Goal: Information Seeking & Learning: Learn about a topic

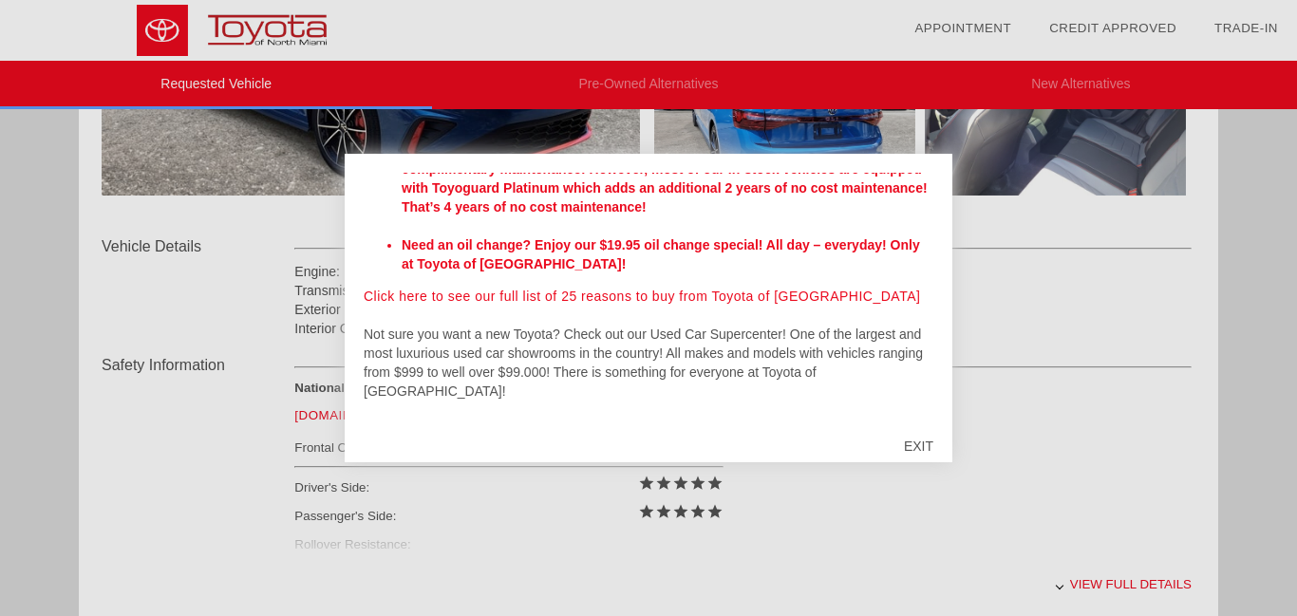
scroll to position [562, 0]
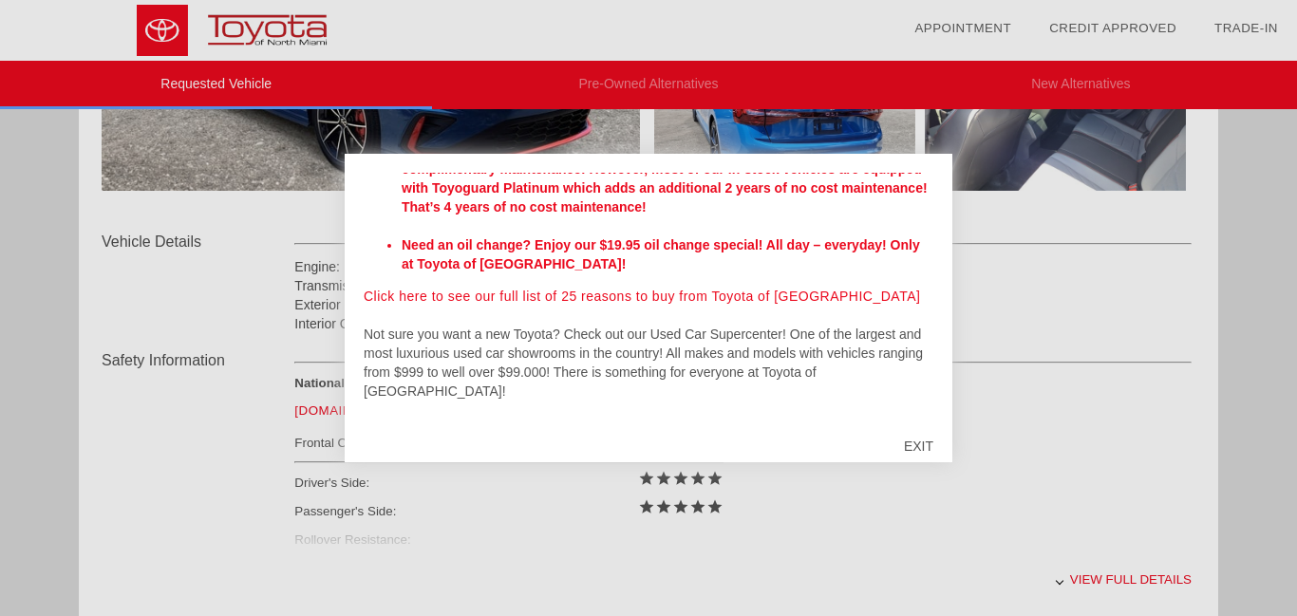
click at [720, 422] on link "Click here for directions to our dealership" at bounding box center [649, 429] width 262 height 15
click at [922, 444] on div "EXIT" at bounding box center [918, 446] width 67 height 57
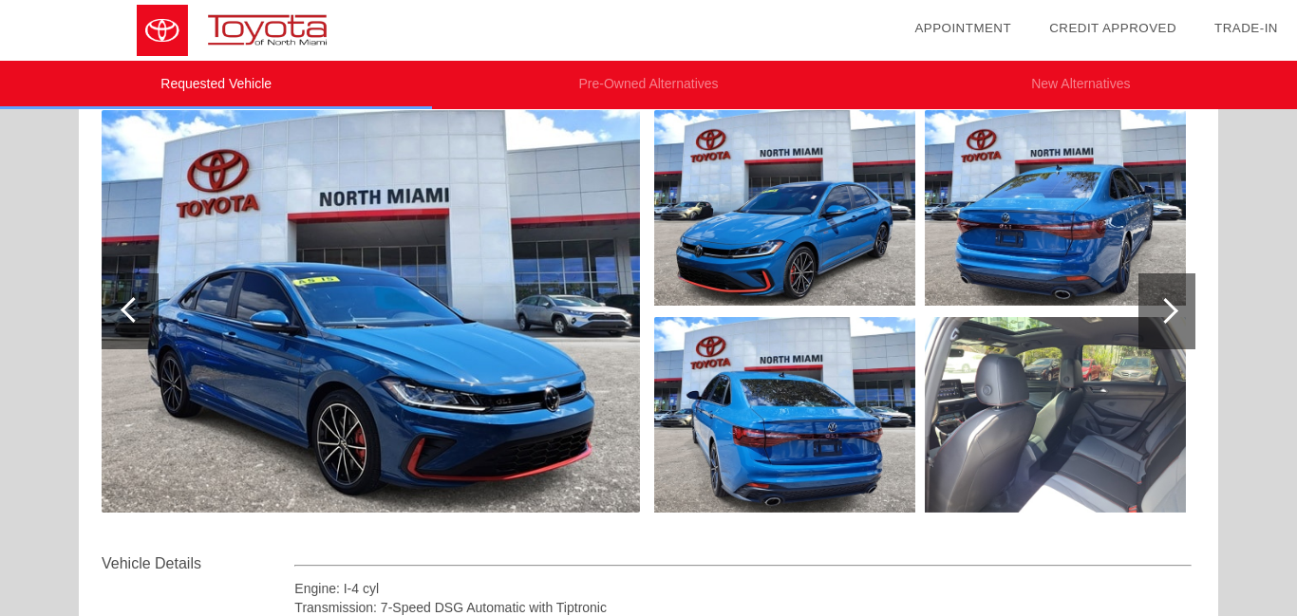
scroll to position [239, 0]
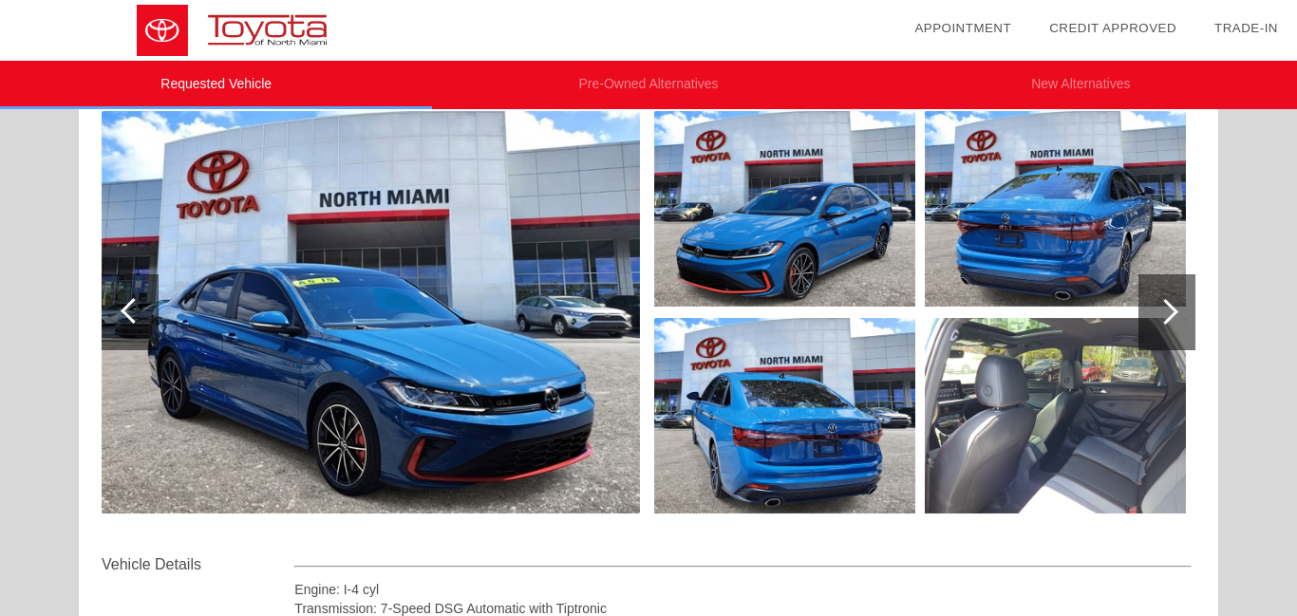
click at [1172, 318] on div at bounding box center [1167, 312] width 57 height 76
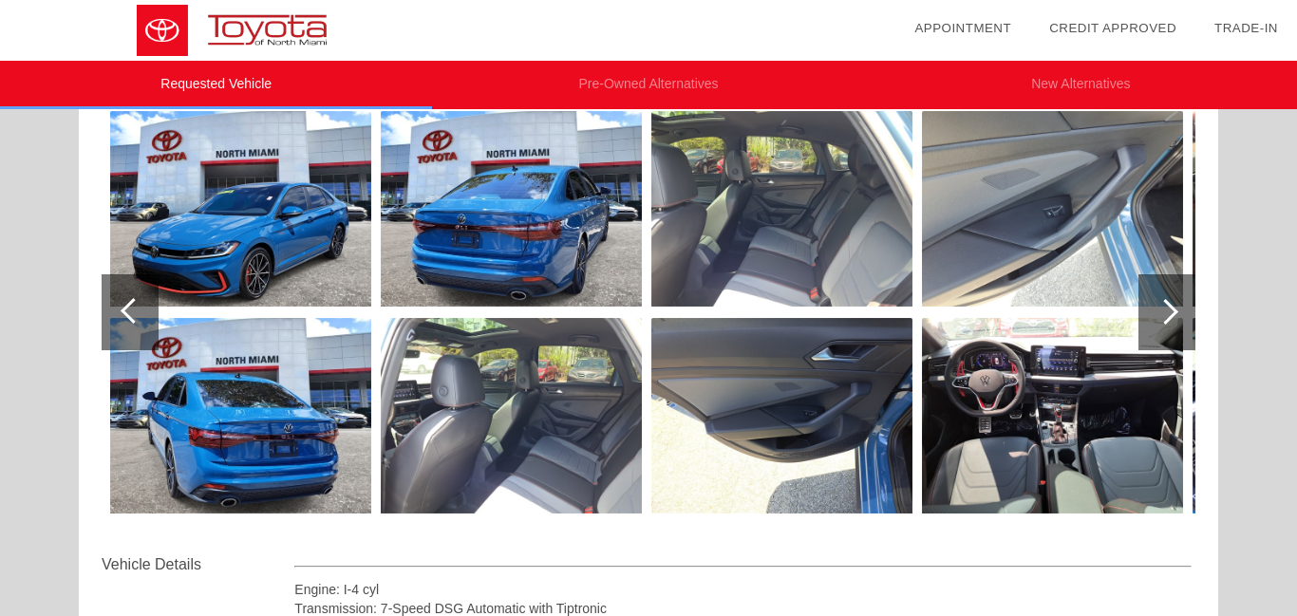
click at [1174, 318] on div at bounding box center [1167, 312] width 57 height 76
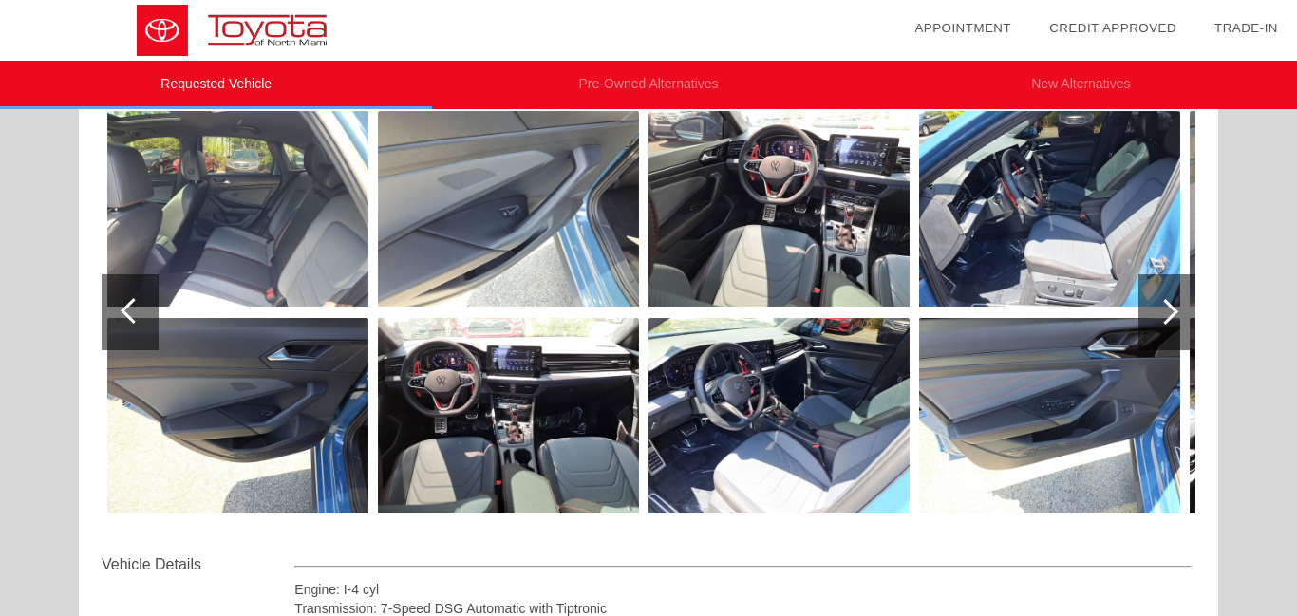
click at [1175, 318] on div at bounding box center [1167, 312] width 57 height 76
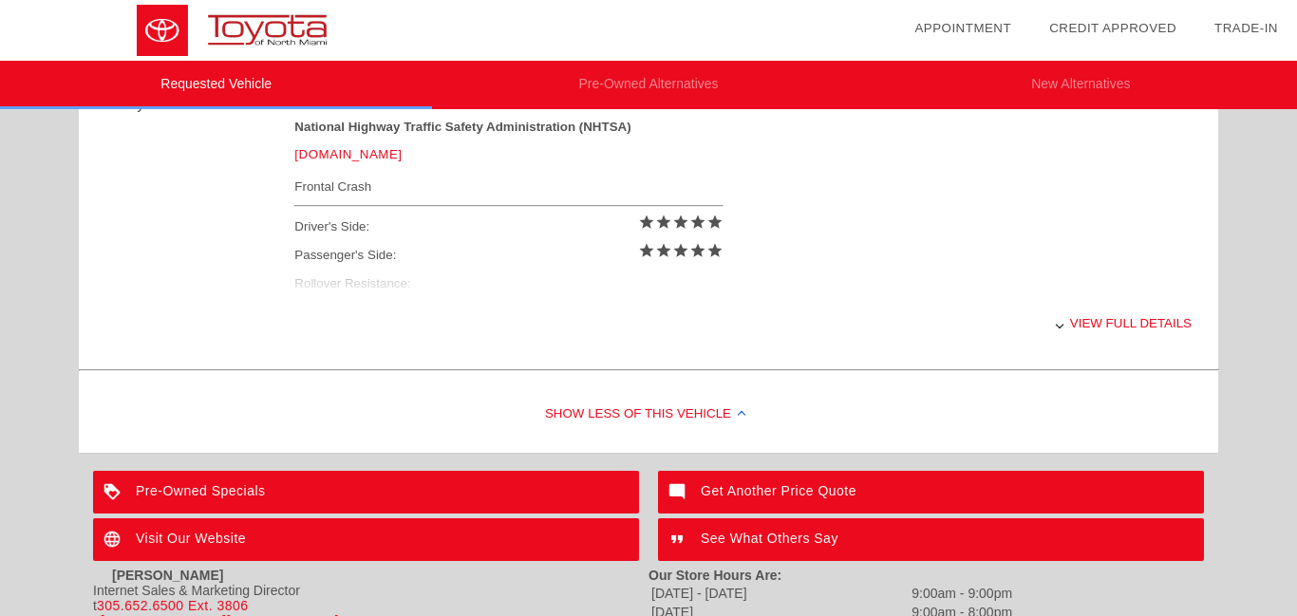
scroll to position [804, 0]
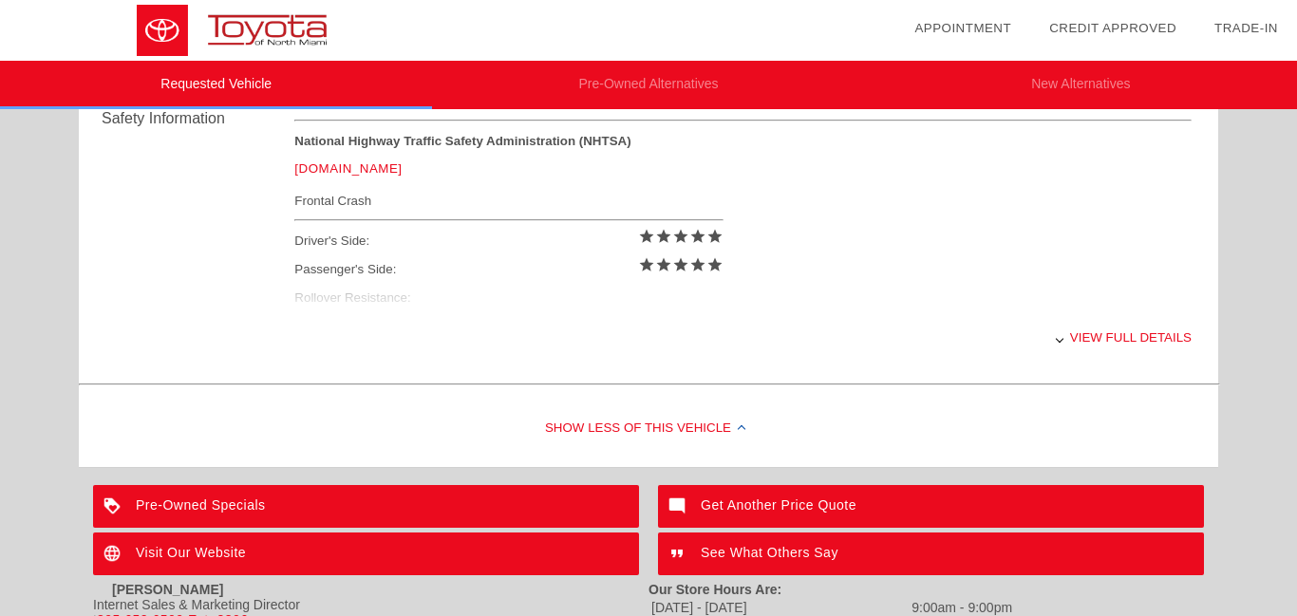
click at [1064, 339] on div at bounding box center [1060, 339] width 8 height 8
click at [1110, 338] on div "View less details" at bounding box center [743, 337] width 898 height 47
click at [1110, 338] on div "View full details" at bounding box center [743, 337] width 898 height 47
click at [668, 429] on div "Show Less of this Vehicle" at bounding box center [649, 429] width 1140 height 76
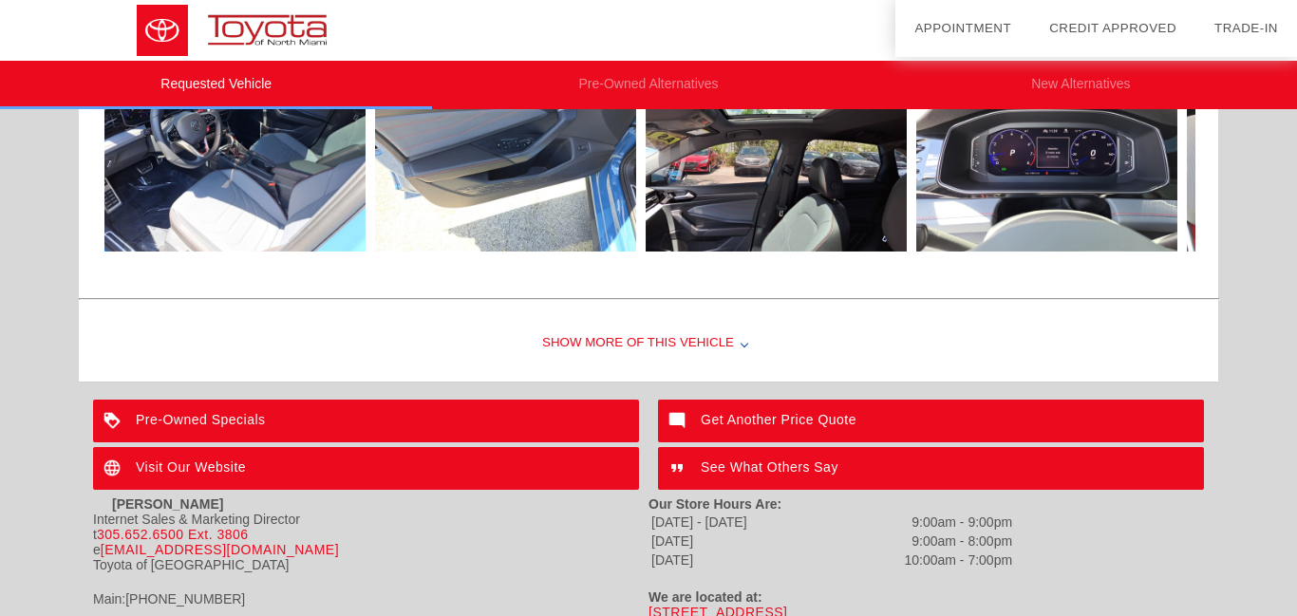
scroll to position [578, 0]
